Goal: Task Accomplishment & Management: Use online tool/utility

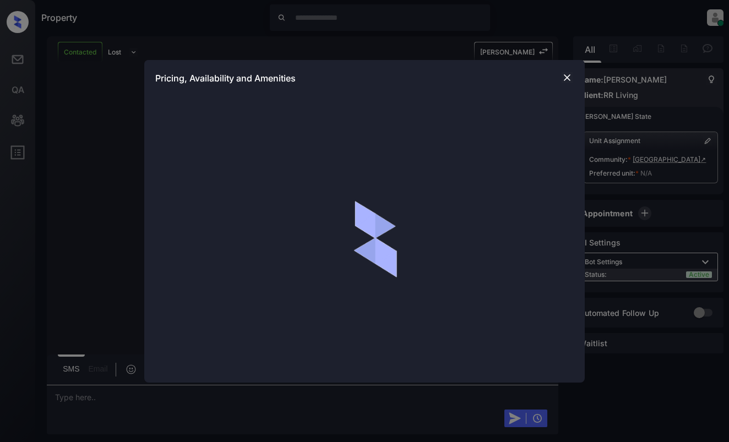
scroll to position [825, 0]
click at [571, 77] on img at bounding box center [566, 77] width 11 height 11
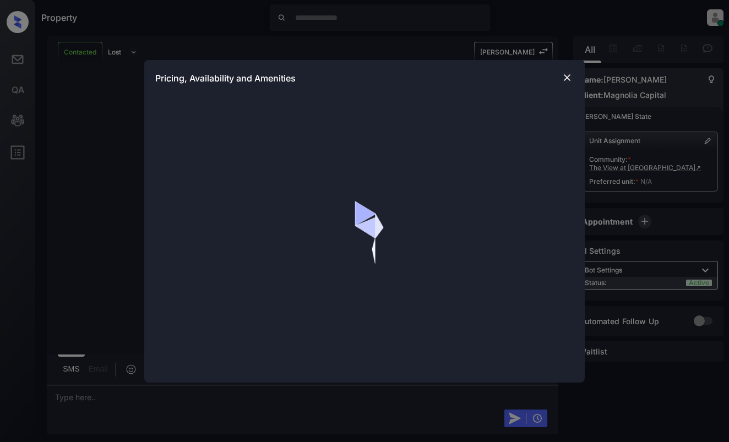
scroll to position [525, 0]
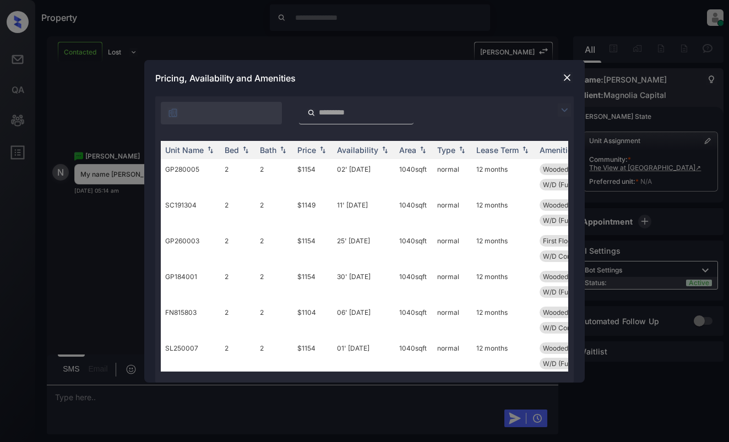
click at [564, 102] on div at bounding box center [364, 110] width 418 height 28
click at [565, 109] on img at bounding box center [564, 109] width 13 height 13
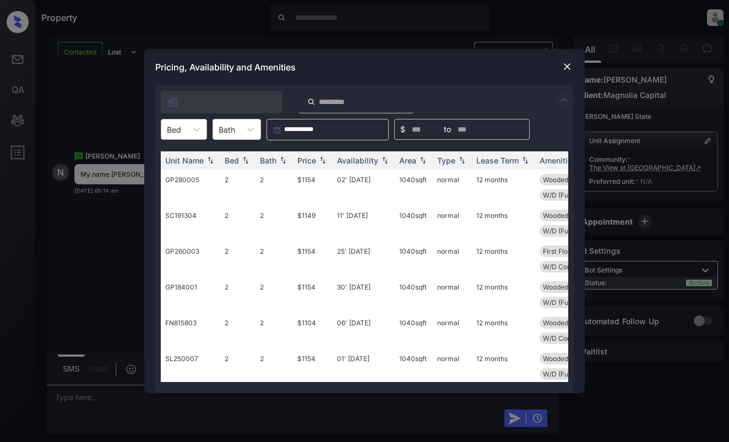
click at [179, 130] on div at bounding box center [174, 130] width 14 height 12
click at [195, 178] on div "2" at bounding box center [184, 176] width 46 height 20
click at [308, 154] on th "Price" at bounding box center [313, 160] width 40 height 18
click at [567, 64] on img at bounding box center [566, 66] width 11 height 11
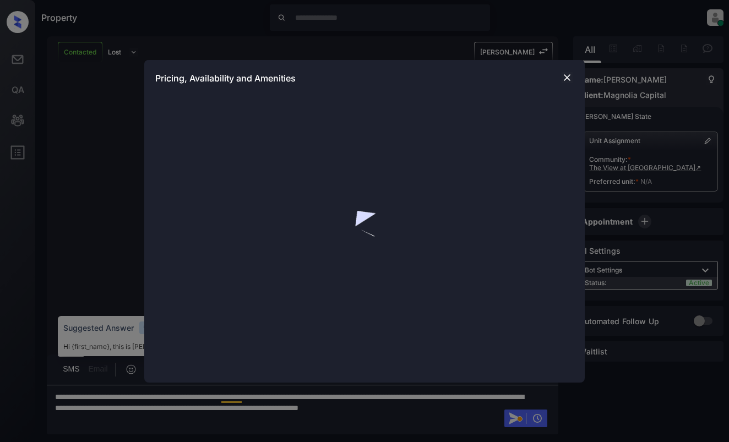
scroll to position [525, 0]
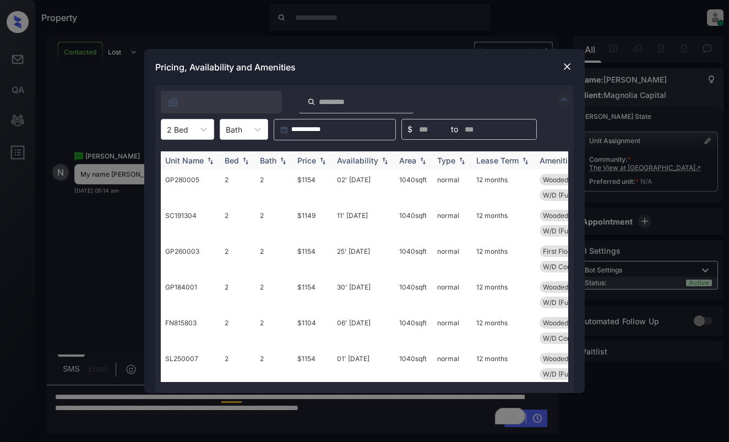
click at [318, 161] on img at bounding box center [322, 161] width 11 height 8
click at [564, 66] on img at bounding box center [566, 66] width 11 height 11
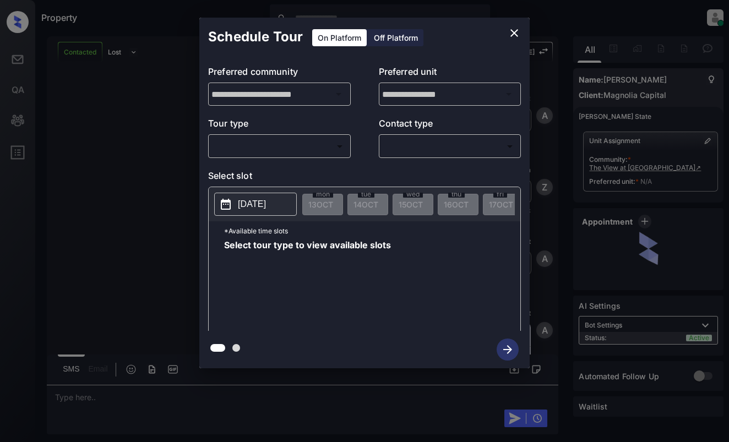
scroll to position [1230, 0]
click at [295, 140] on body "Property Dominic Ceralde Online Set yourself offline Set yourself on break Prof…" at bounding box center [364, 221] width 729 height 442
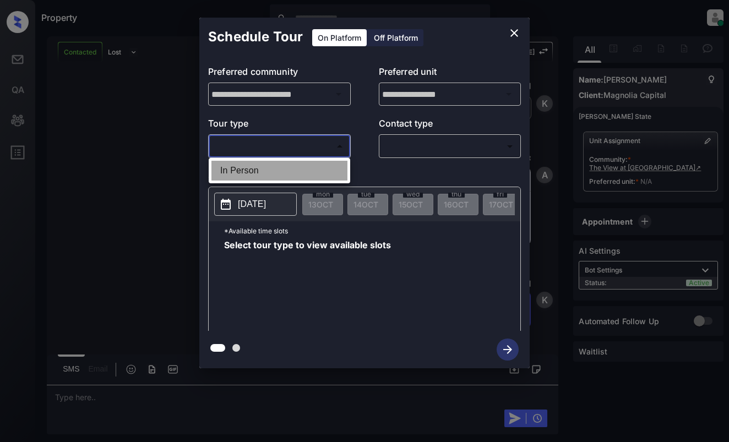
click at [299, 165] on li "In Person" at bounding box center [279, 171] width 136 height 20
type input "********"
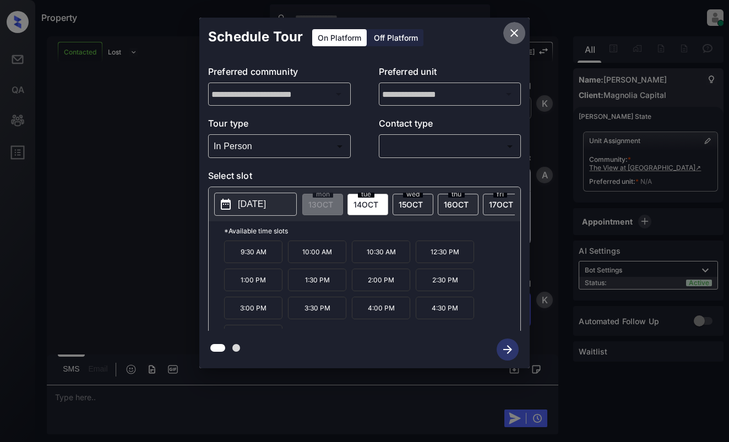
click at [511, 25] on button "close" at bounding box center [514, 33] width 22 height 22
